Goal: Navigation & Orientation: Find specific page/section

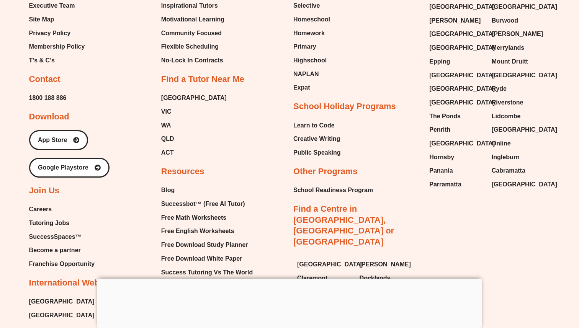
scroll to position [5490, 0]
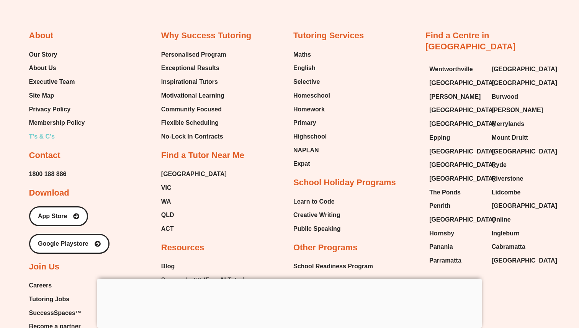
click at [52, 131] on span "T’s & C’s" at bounding box center [42, 136] width 26 height 11
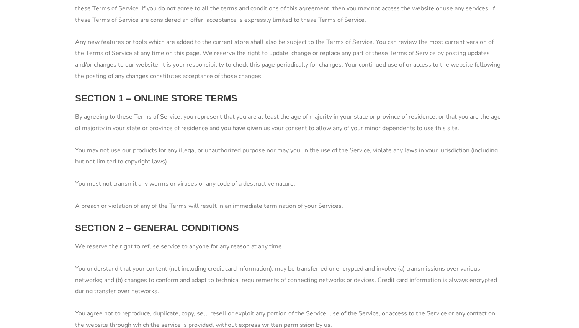
scroll to position [332, 0]
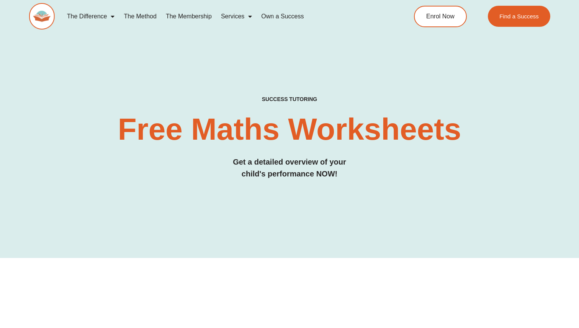
scroll to position [2, 0]
